Goal: Check status: Check status

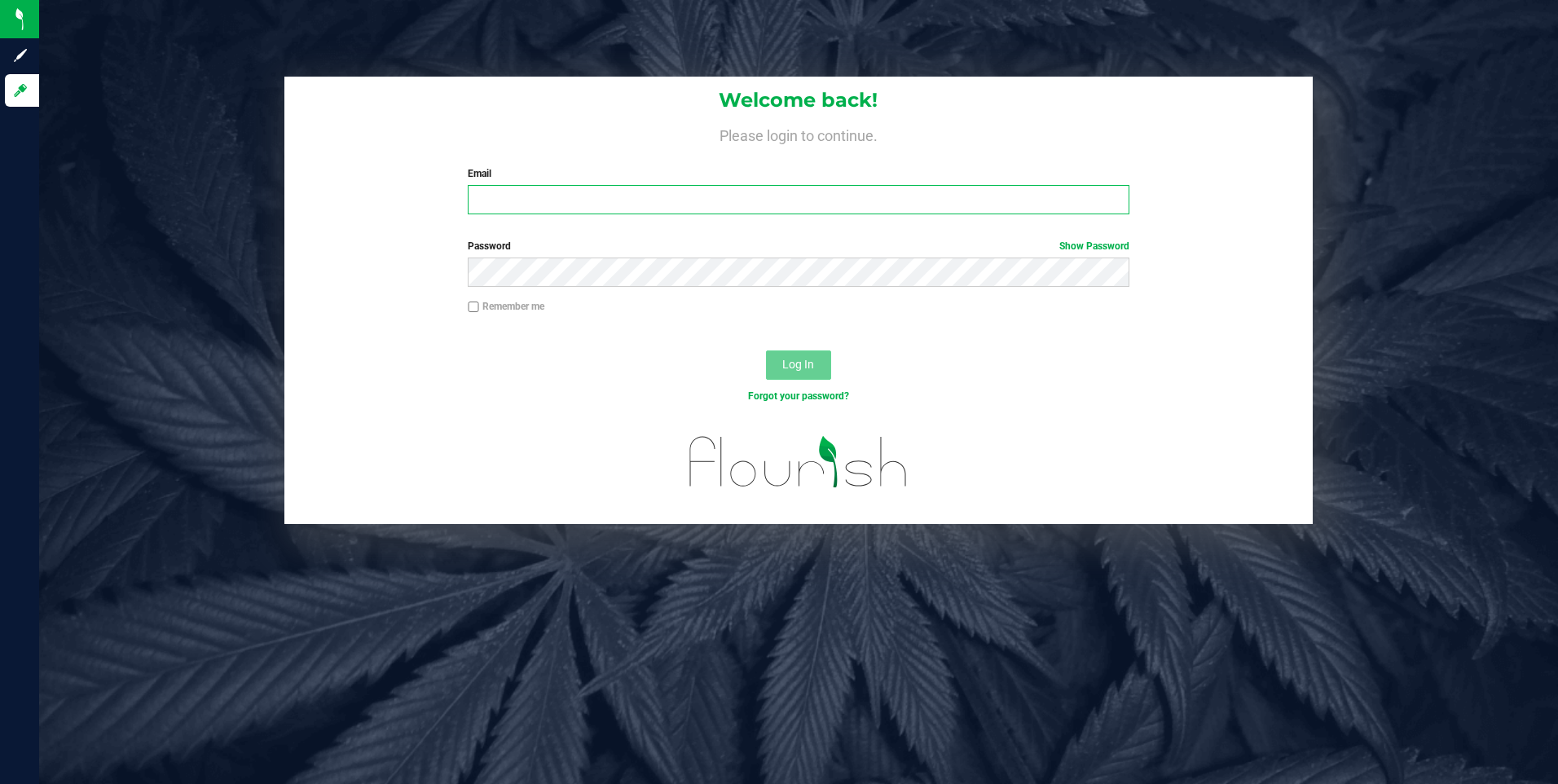
type input "[EMAIL_ADDRESS][DOMAIN_NAME]"
click at [810, 367] on span "Log In" at bounding box center [798, 364] width 31 height 13
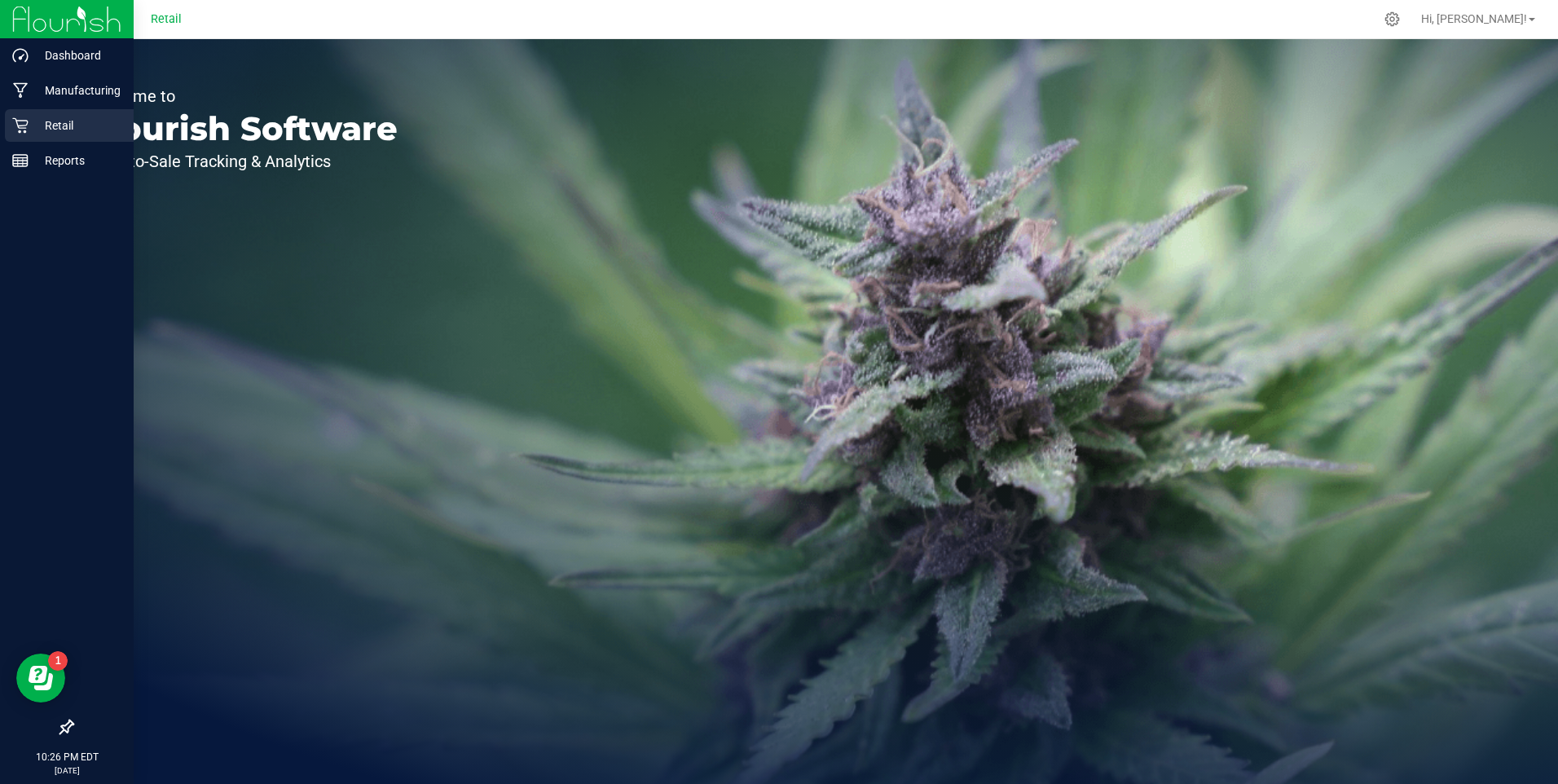
click at [44, 120] on p "Retail" at bounding box center [77, 125] width 98 height 20
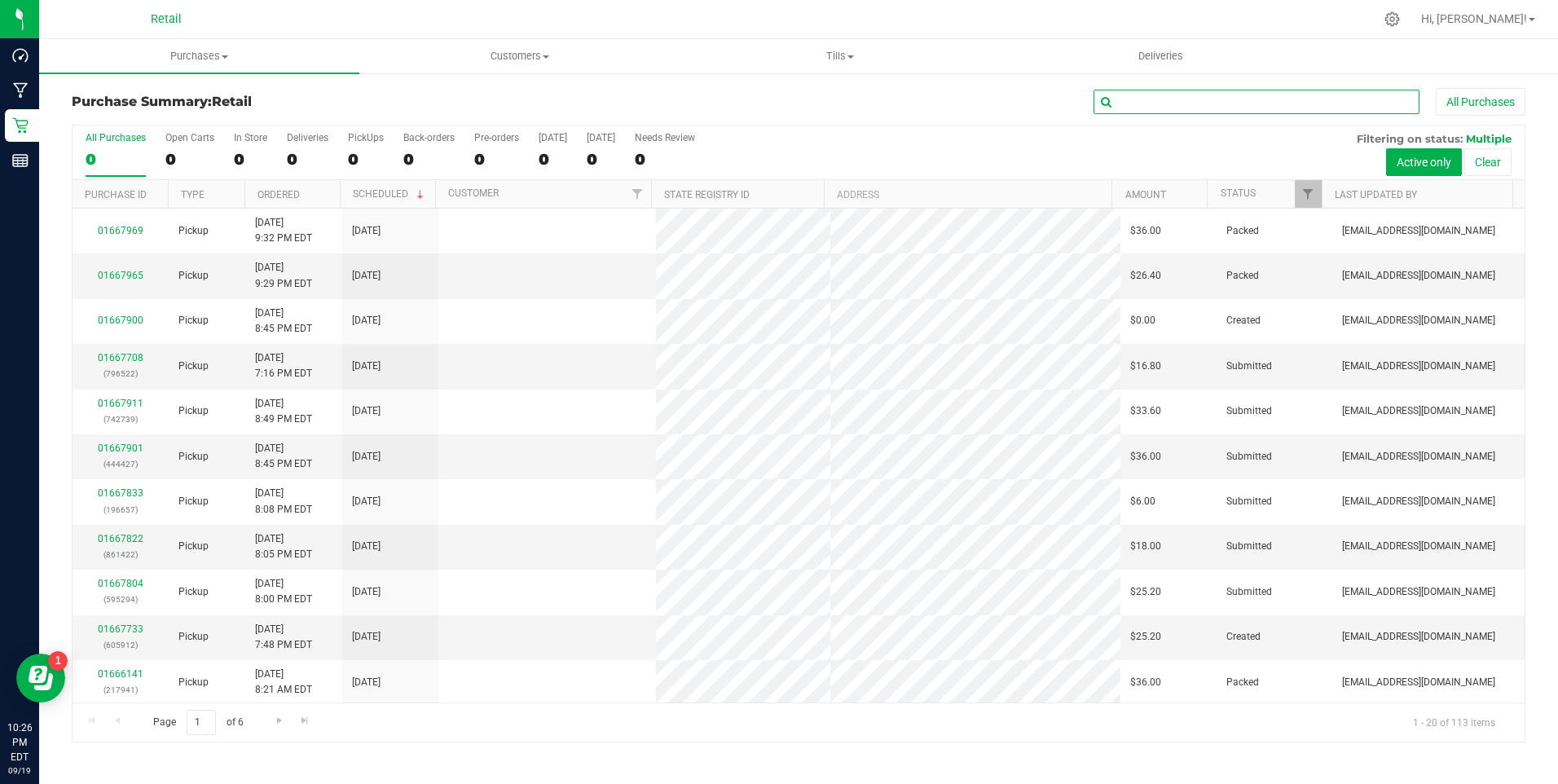
click at [1215, 96] on input "text" at bounding box center [1257, 102] width 326 height 25
click at [1161, 50] on span "Deliveries" at bounding box center [1161, 56] width 89 height 14
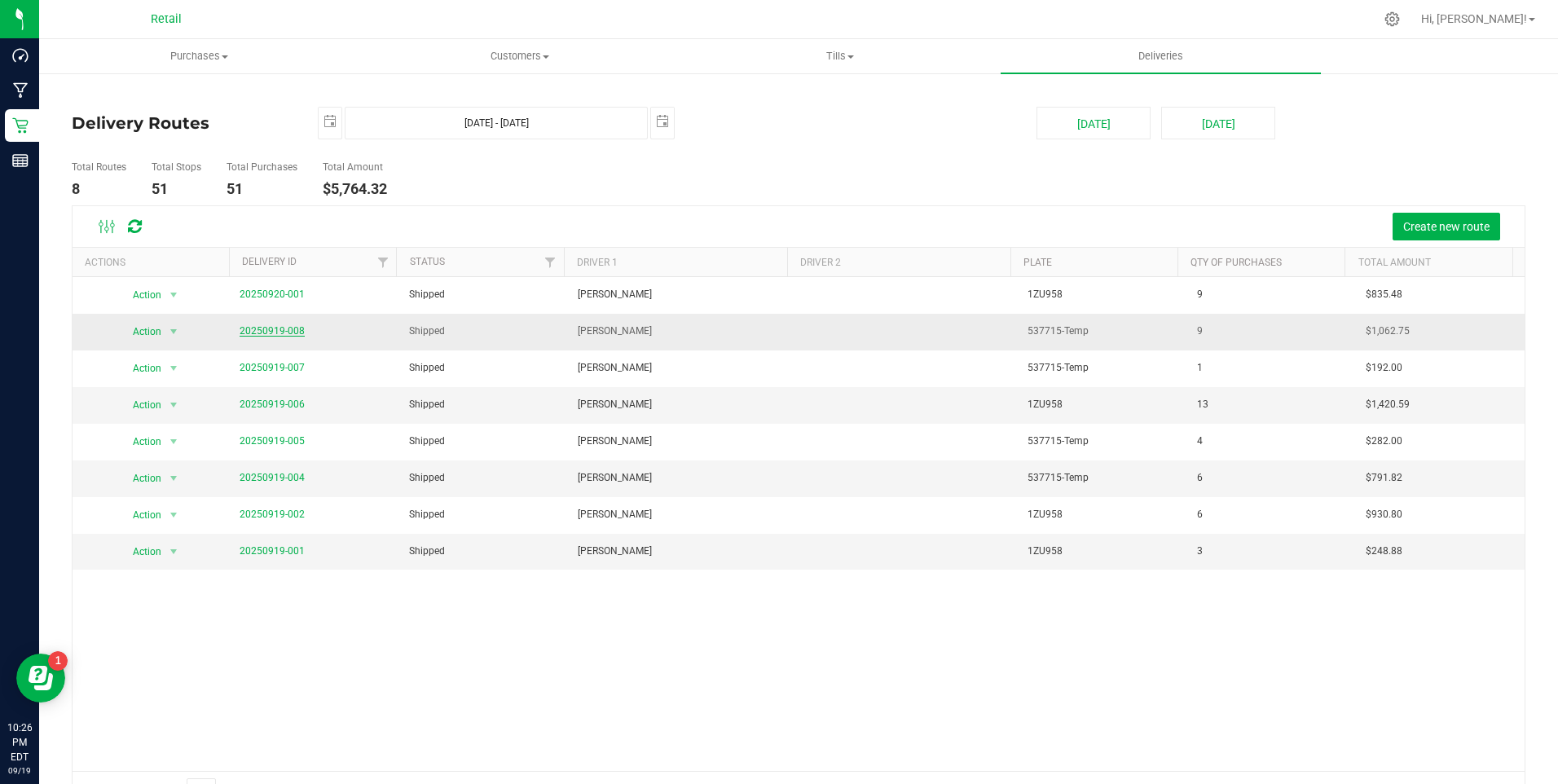
click at [259, 332] on link "20250919-008" at bounding box center [272, 330] width 65 height 11
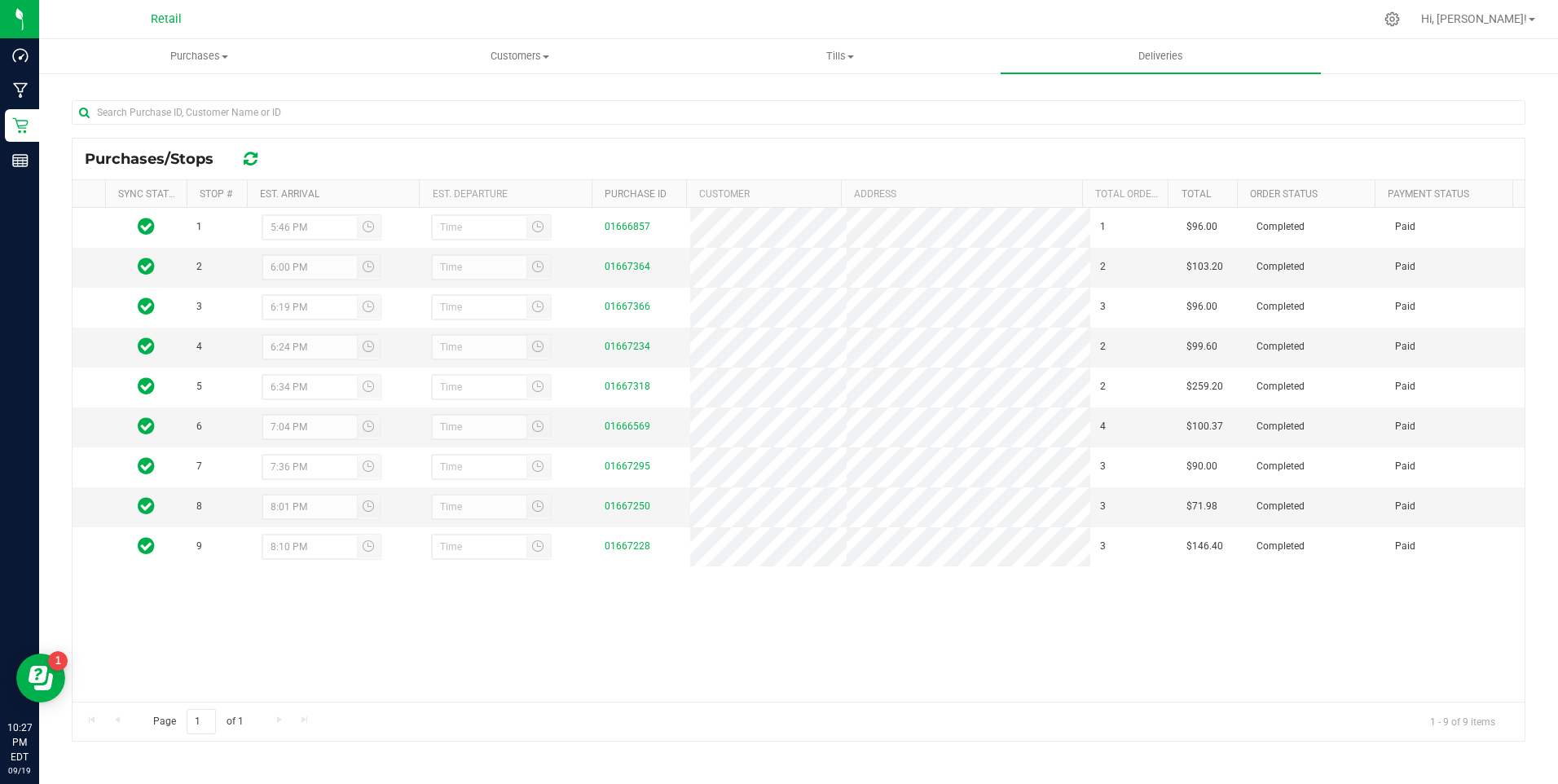
scroll to position [224, 0]
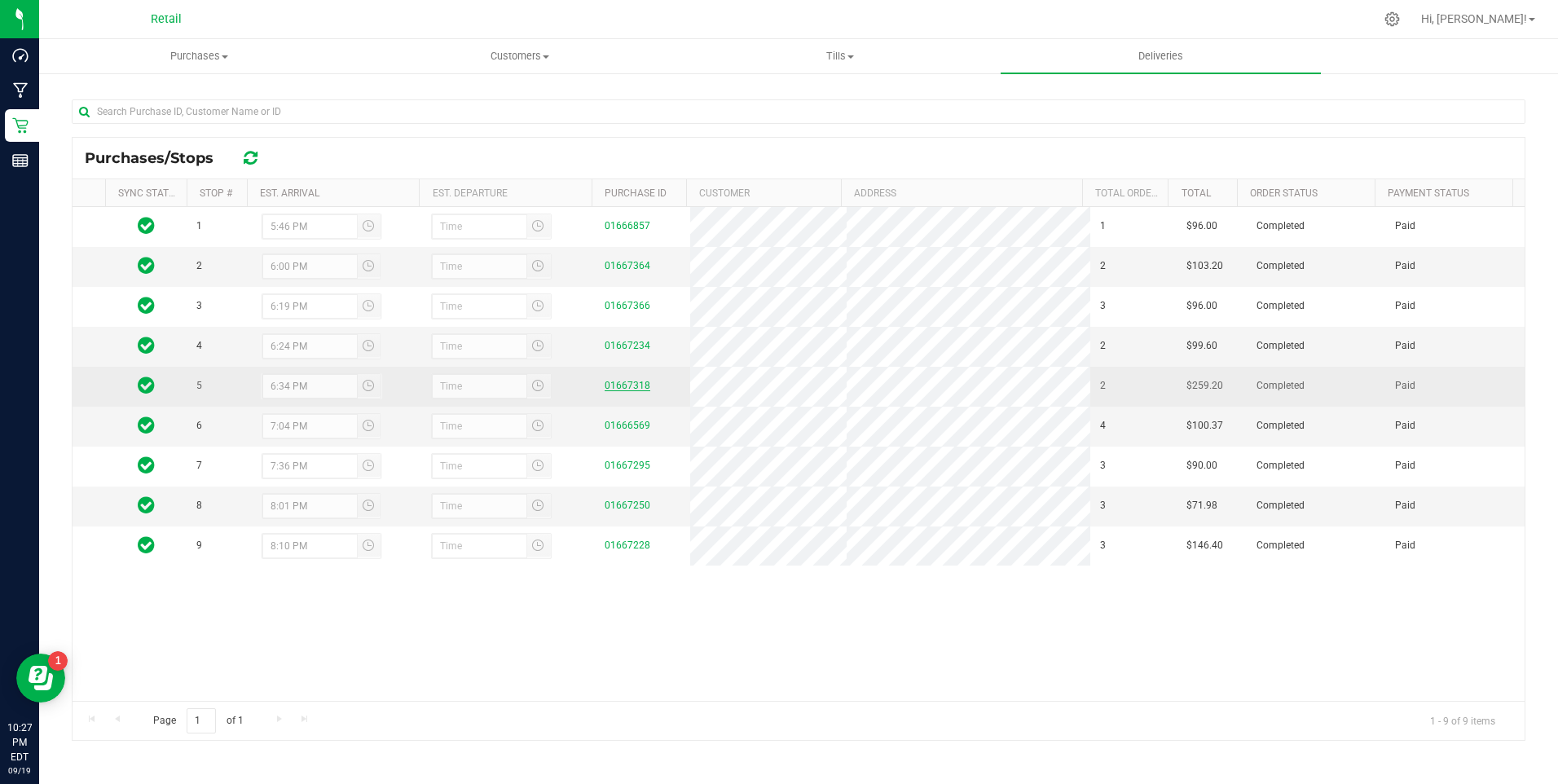
click at [607, 390] on link "01667318" at bounding box center [628, 385] width 46 height 11
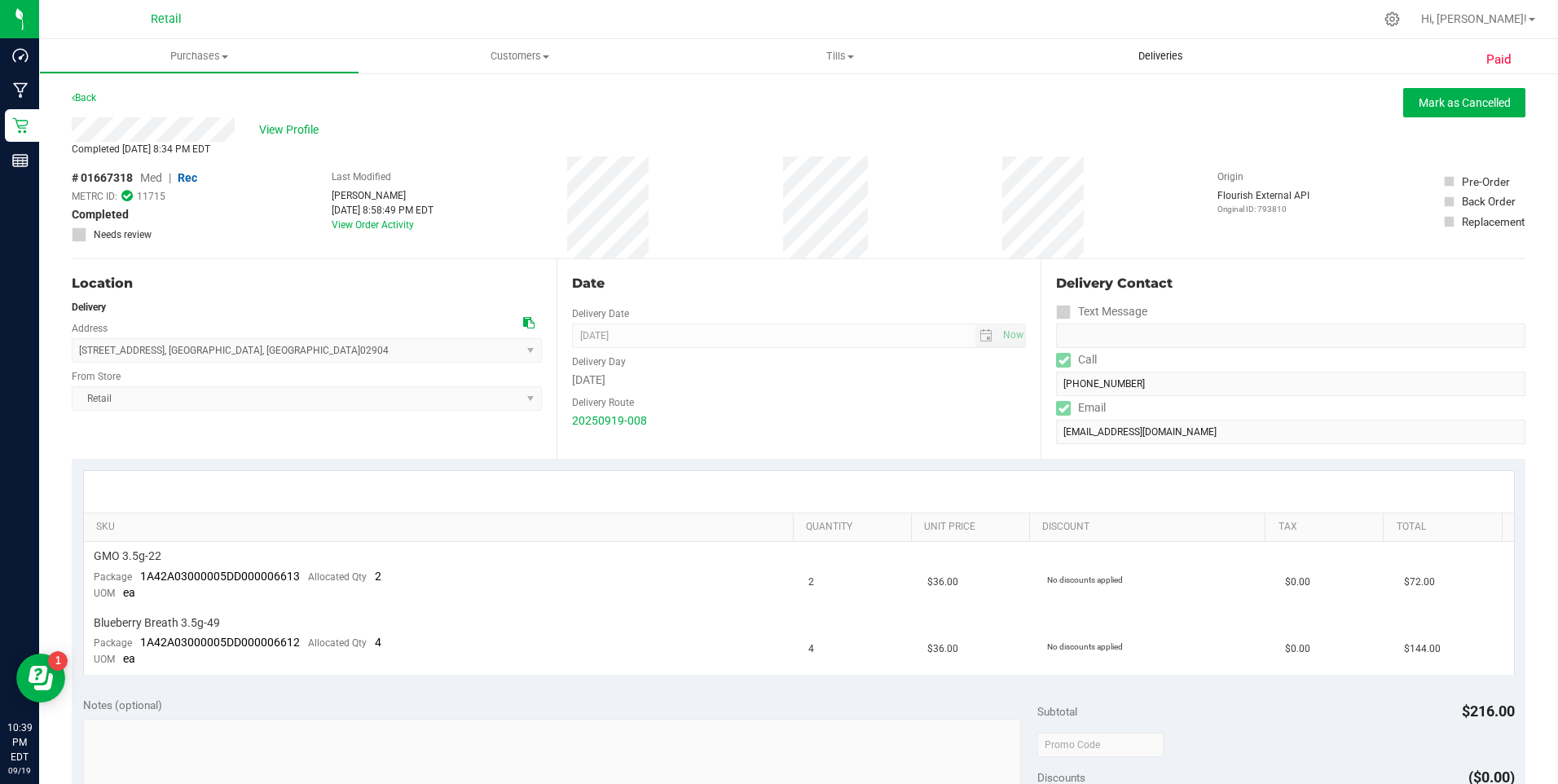
click at [1145, 59] on span "Deliveries" at bounding box center [1161, 56] width 89 height 14
